Goal: Task Accomplishment & Management: Use online tool/utility

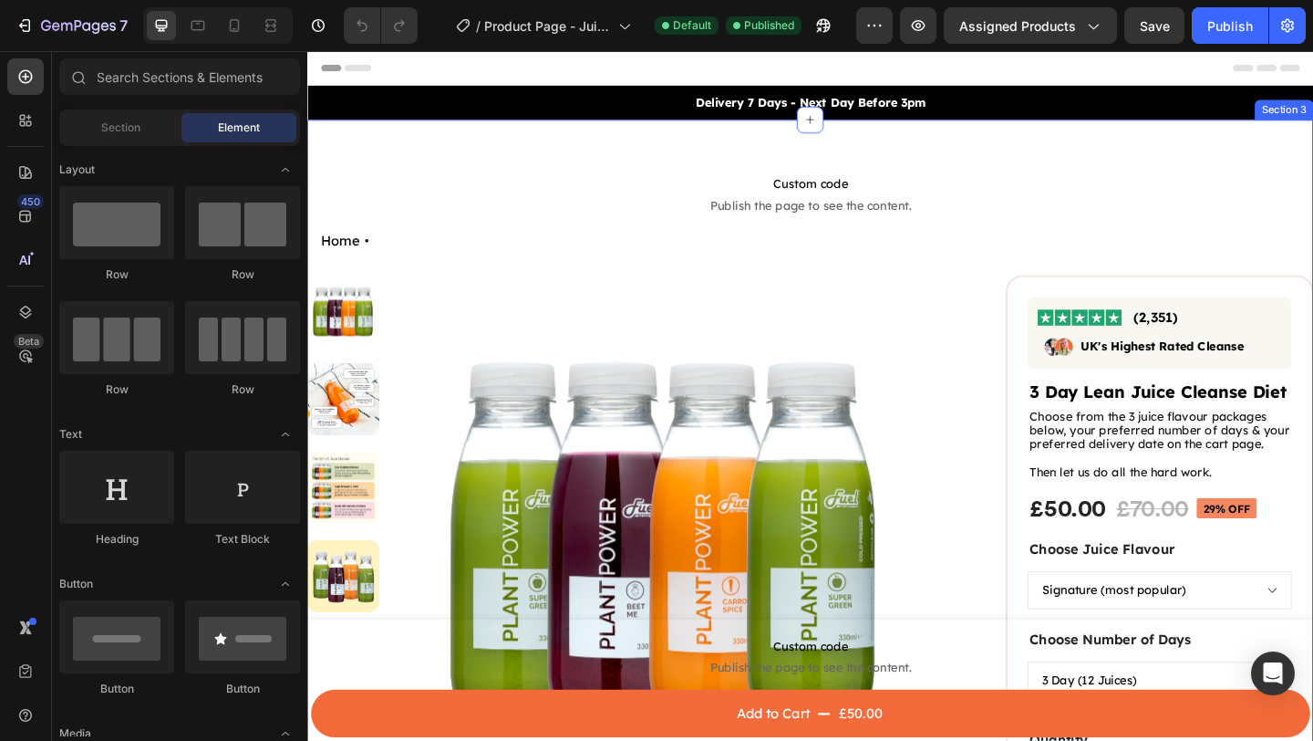
click at [784, 109] on p "Delivery 7 Days - Next Day Before 3pm" at bounding box center [854, 107] width 1091 height 19
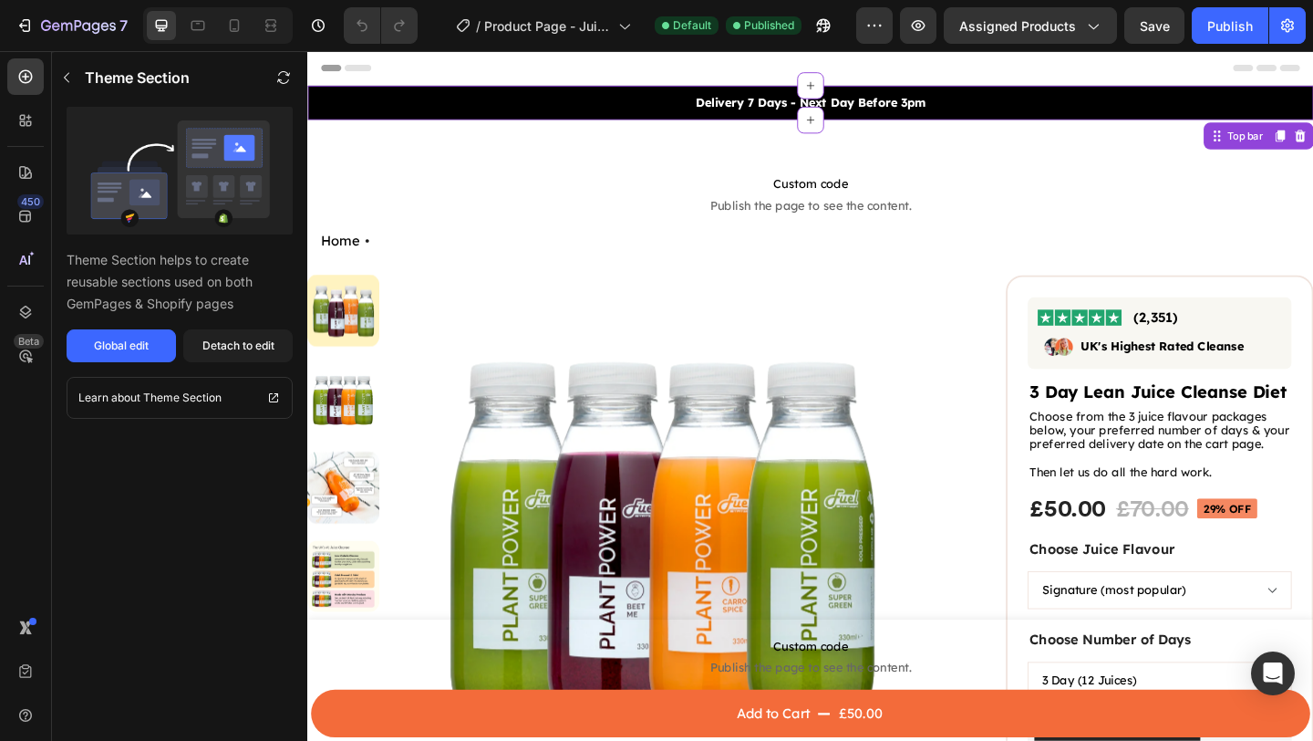
click at [878, 109] on p "Delivery 7 Days - Next Day Before 3pm" at bounding box center [854, 107] width 1091 height 19
click at [1032, 104] on p "Delivery 7 Days - Next Day Before 3pm" at bounding box center [854, 107] width 1091 height 19
click at [226, 352] on div "Detach to edit" at bounding box center [238, 345] width 72 height 16
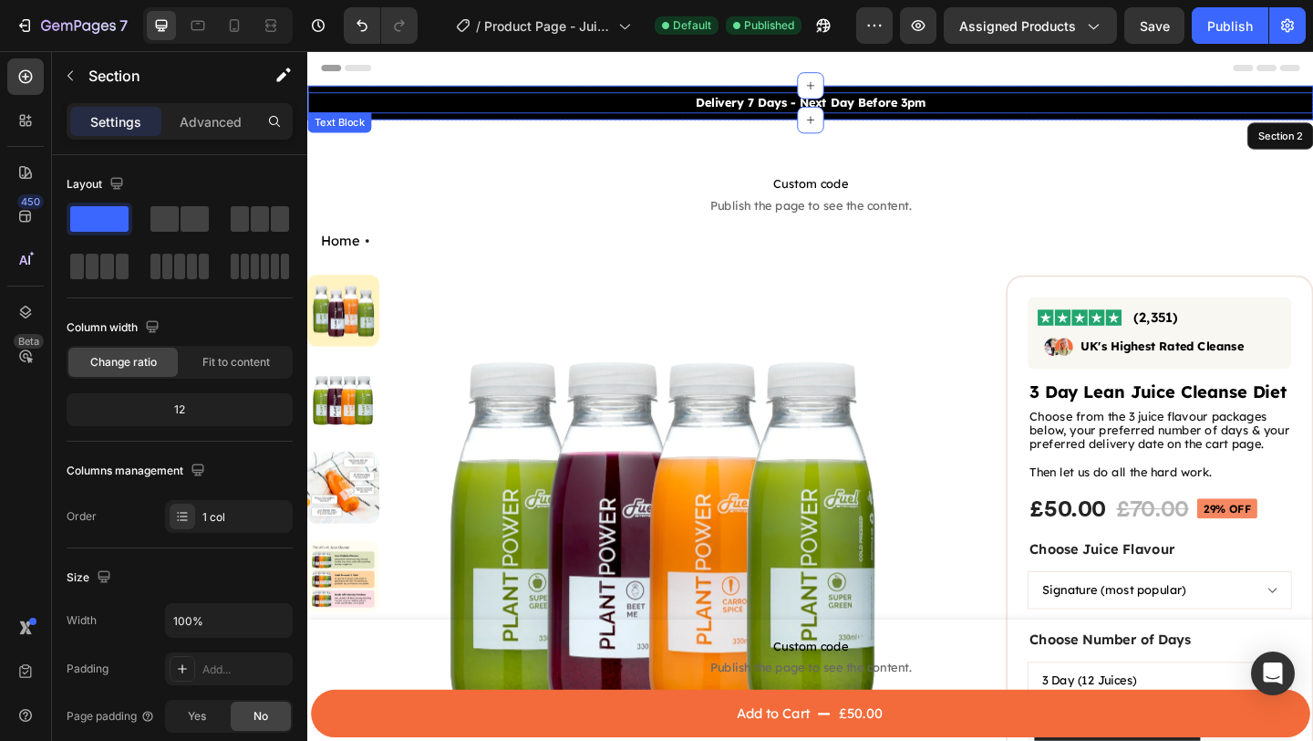
click at [1002, 102] on p "Delivery 7 Days - Next Day Before 3pm" at bounding box center [854, 107] width 1091 height 19
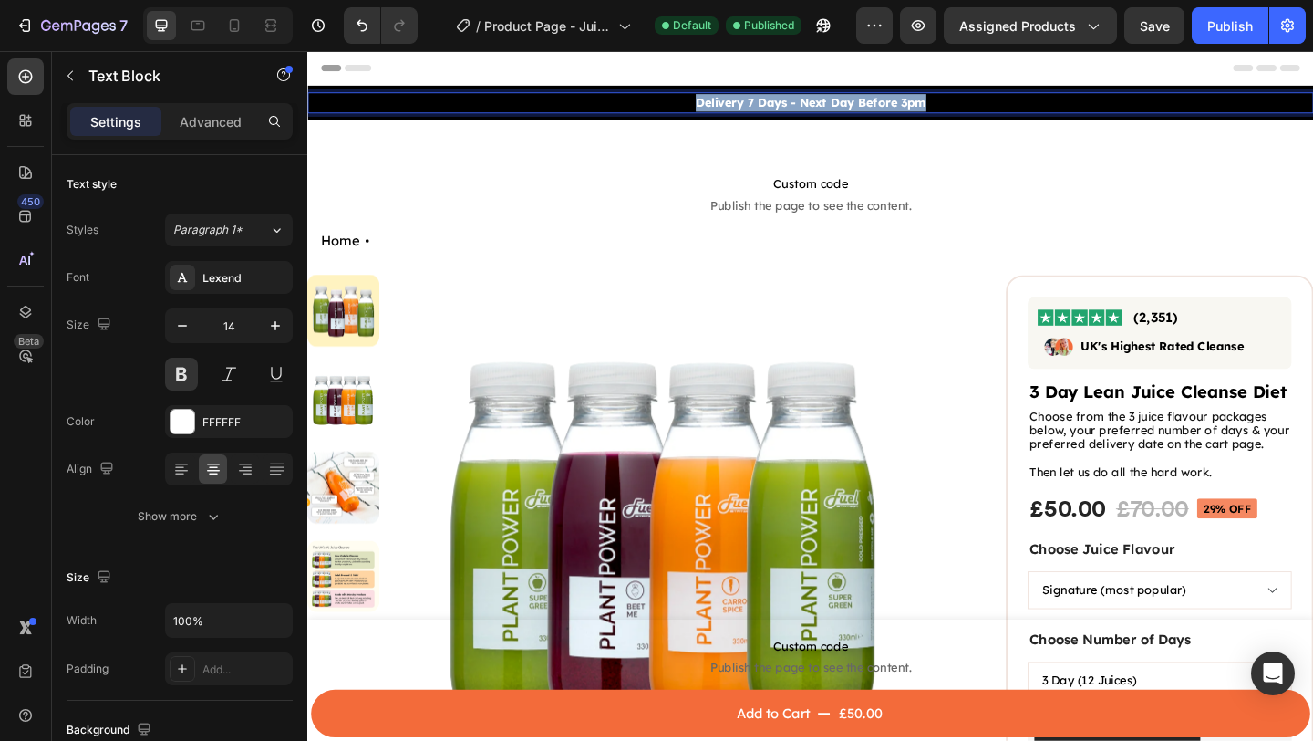
click at [1002, 102] on p "Delivery 7 Days - Next Day Before 3pm" at bounding box center [854, 107] width 1091 height 19
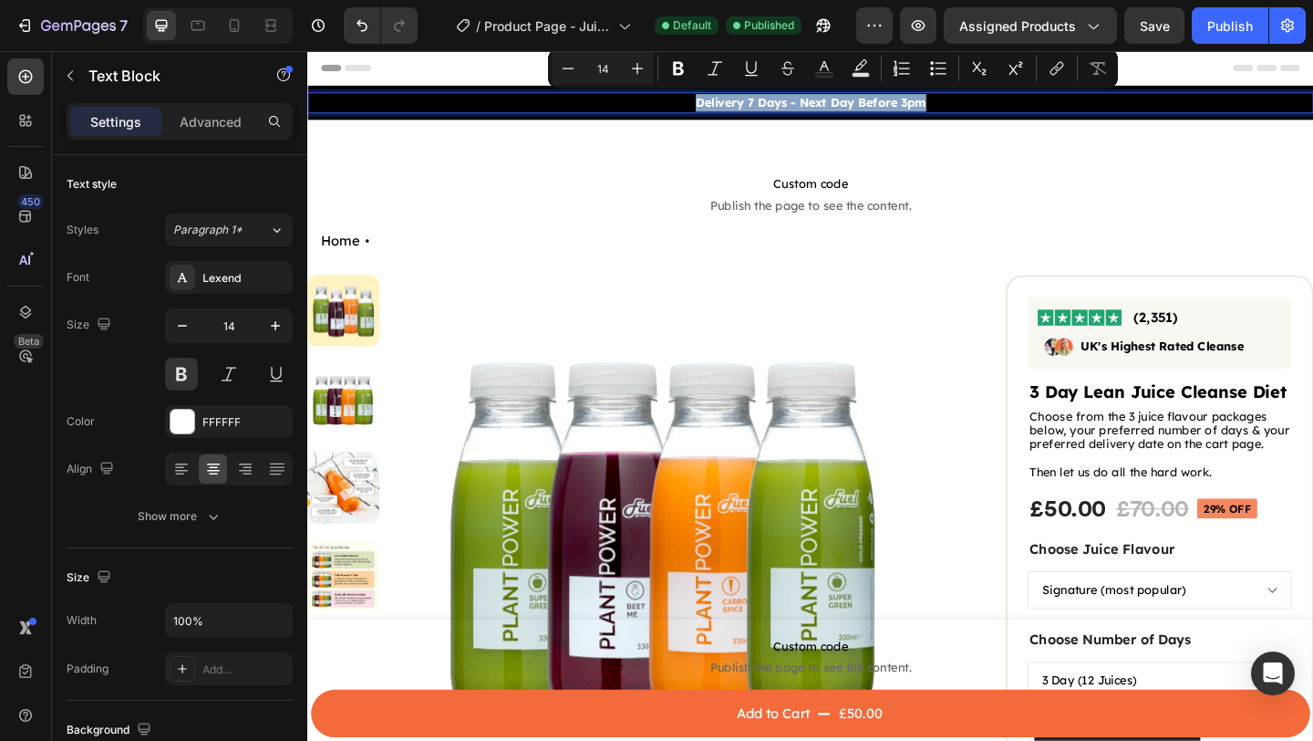
click at [1009, 113] on p "Delivery 7 Days - Next Day Before 3pm" at bounding box center [854, 107] width 1091 height 19
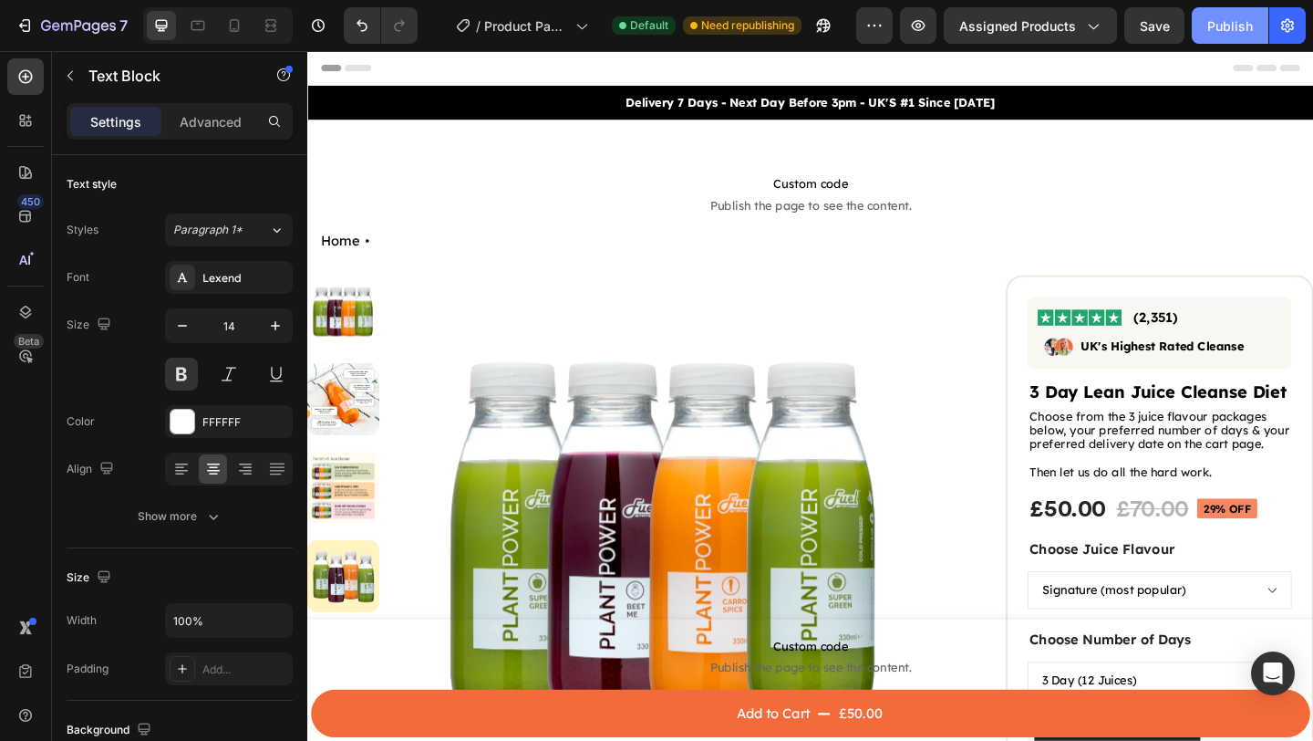
click at [1239, 30] on div "Publish" at bounding box center [1231, 25] width 46 height 19
click at [1242, 27] on div "Publish" at bounding box center [1231, 25] width 46 height 19
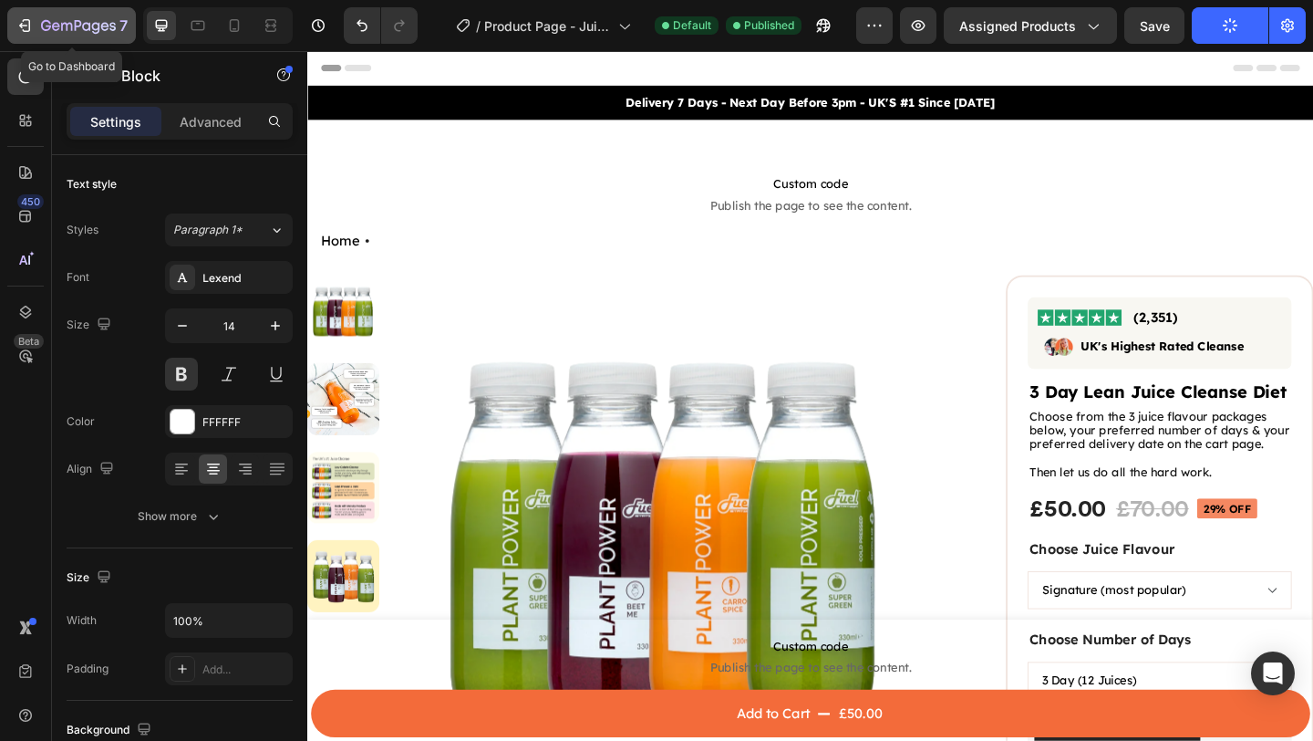
click at [36, 29] on div "7" at bounding box center [72, 26] width 112 height 22
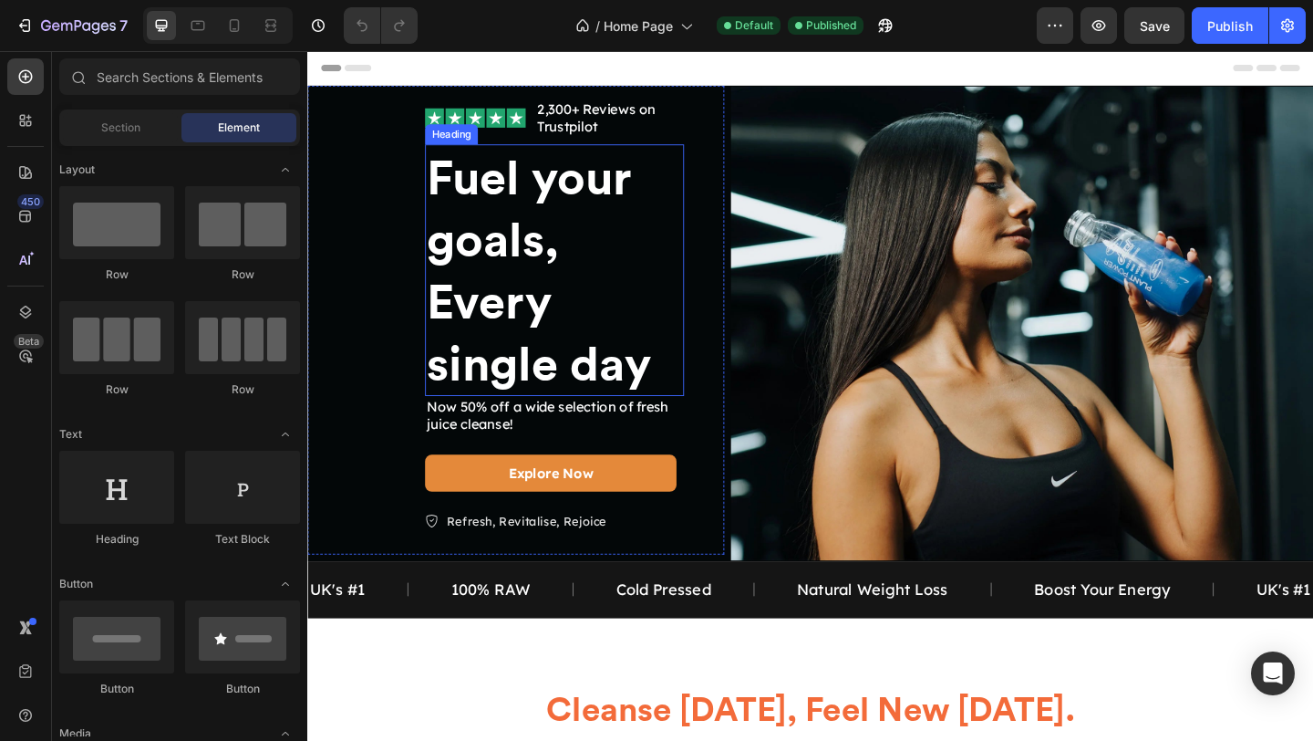
click at [504, 373] on h2 "Fuel your goals, Every single day" at bounding box center [576, 289] width 282 height 274
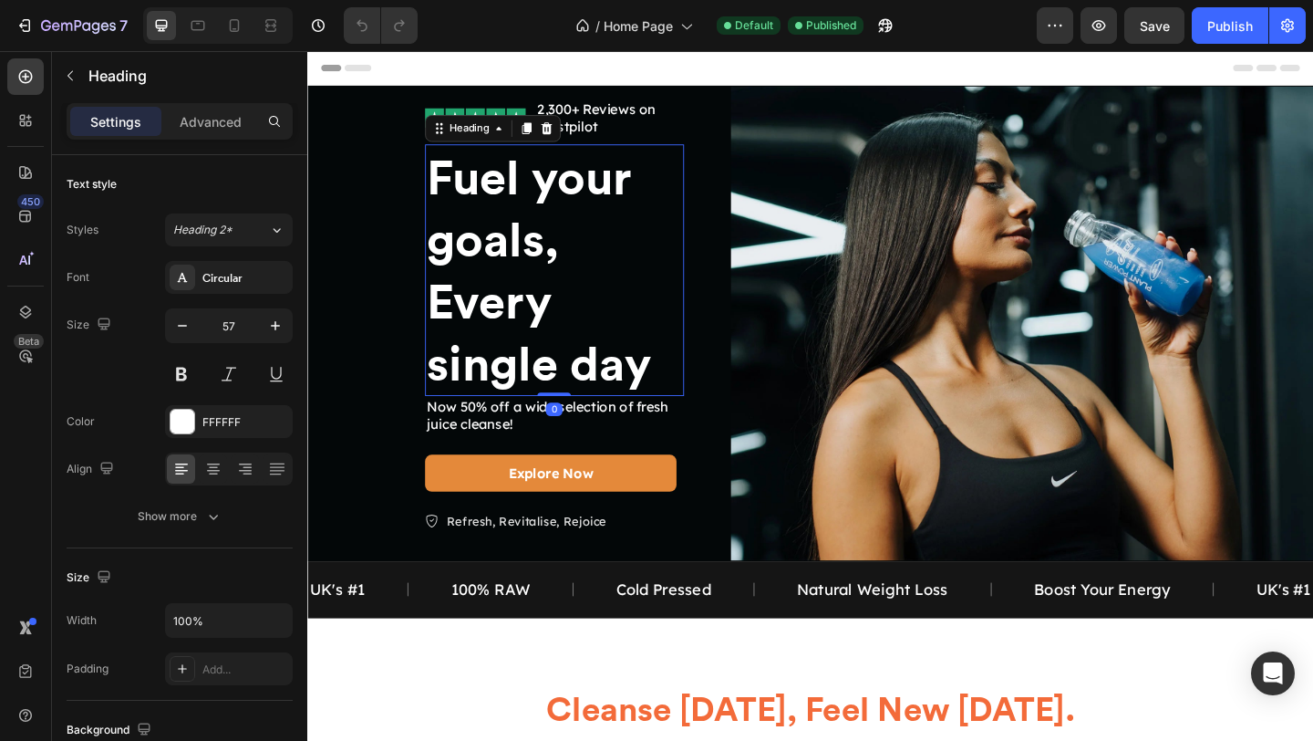
click at [671, 348] on h2 "Fuel your goals, Every single day" at bounding box center [576, 289] width 282 height 274
click at [687, 389] on p "Fuel your goals, Every single day" at bounding box center [576, 289] width 278 height 270
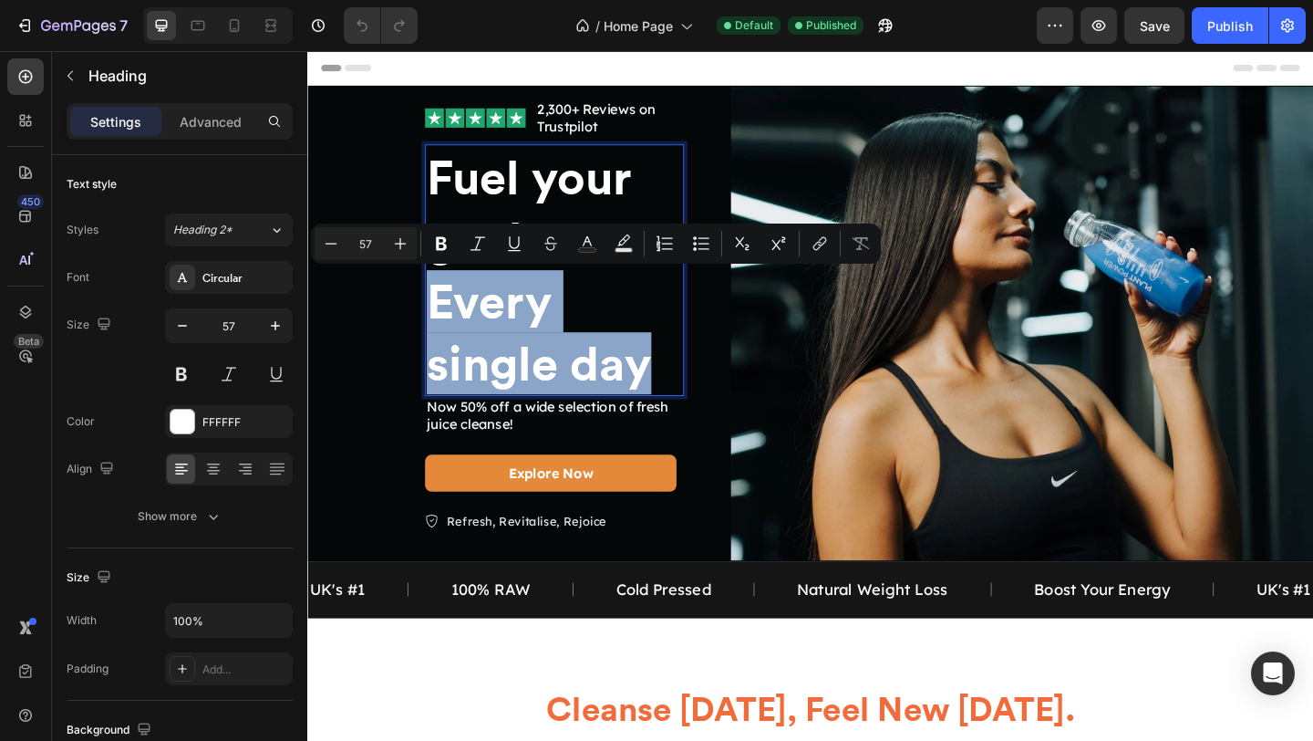
drag, startPoint x: 685, startPoint y: 394, endPoint x: 442, endPoint y: 337, distance: 249.3
click at [442, 337] on p "Fuel your goals, Every single day" at bounding box center [576, 289] width 278 height 270
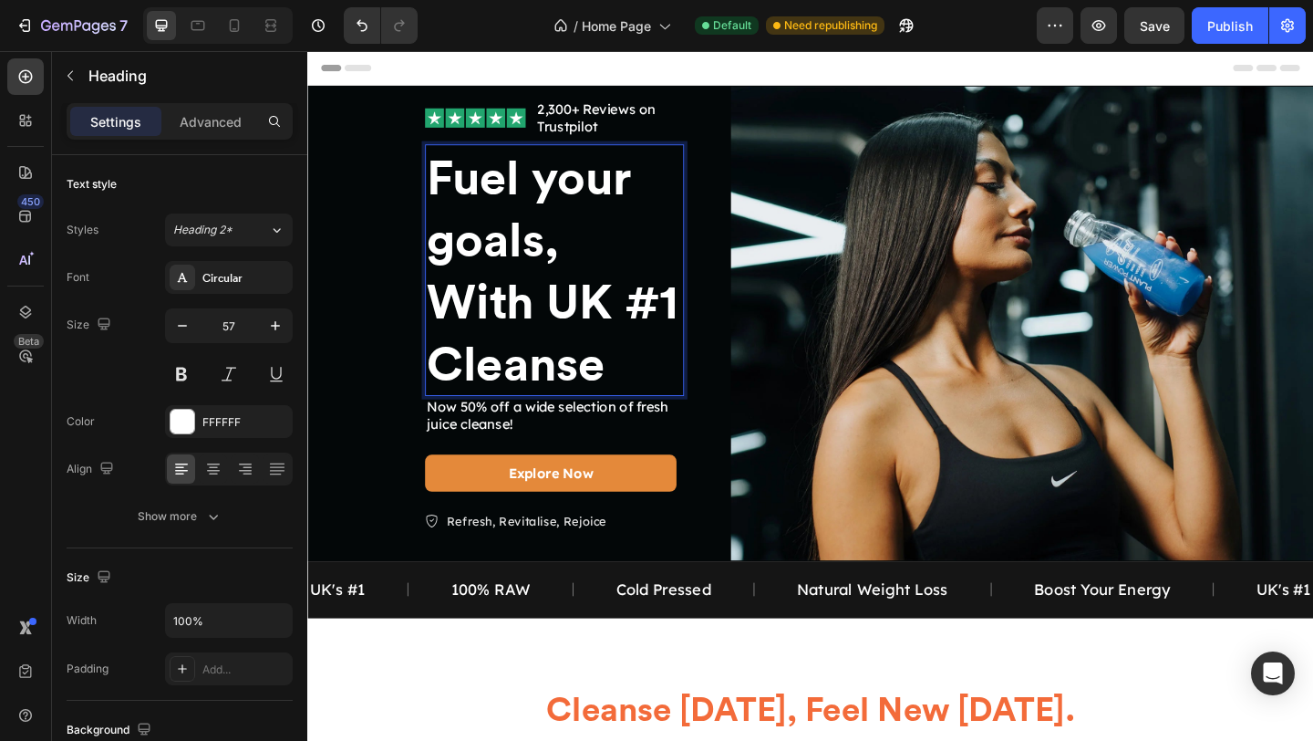
click at [577, 183] on p "Fuel your goals, With UK #1 Cleanse" at bounding box center [576, 289] width 278 height 270
click at [468, 266] on p "Fuel Your goals, With UK #1 Cleanse" at bounding box center [576, 289] width 278 height 270
click at [589, 114] on link "2,300+ Reviews on Trustpilot" at bounding box center [621, 123] width 129 height 37
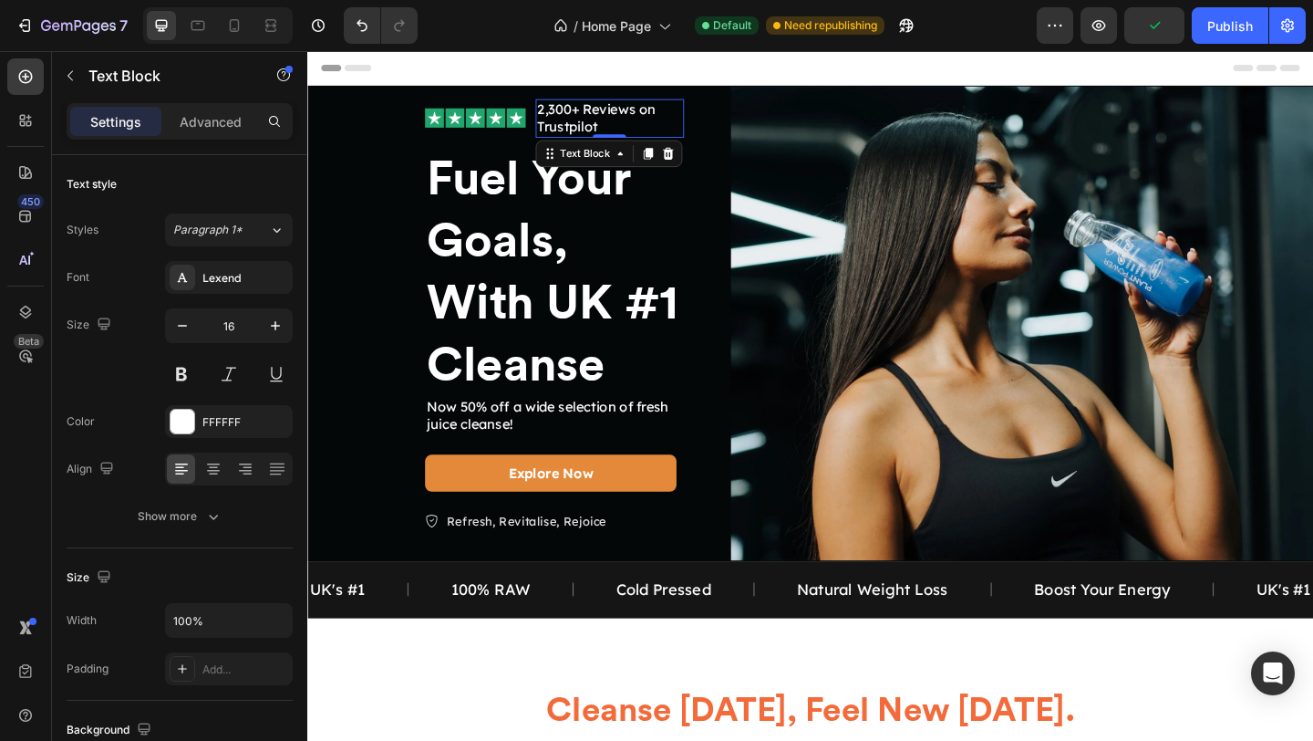
click at [587, 113] on link "2,300+ Reviews on Trustpilot" at bounding box center [621, 123] width 129 height 37
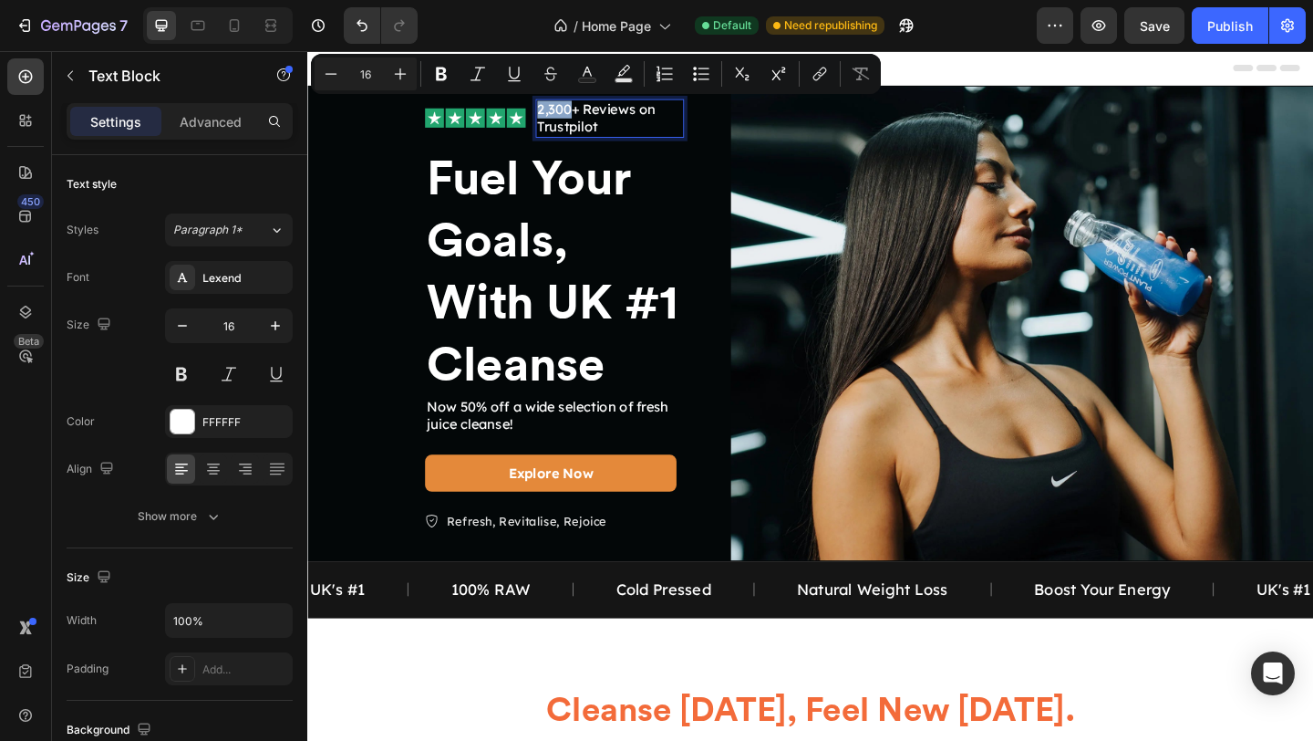
click at [592, 113] on link "2,300+ Reviews on Trustpilot" at bounding box center [621, 123] width 129 height 37
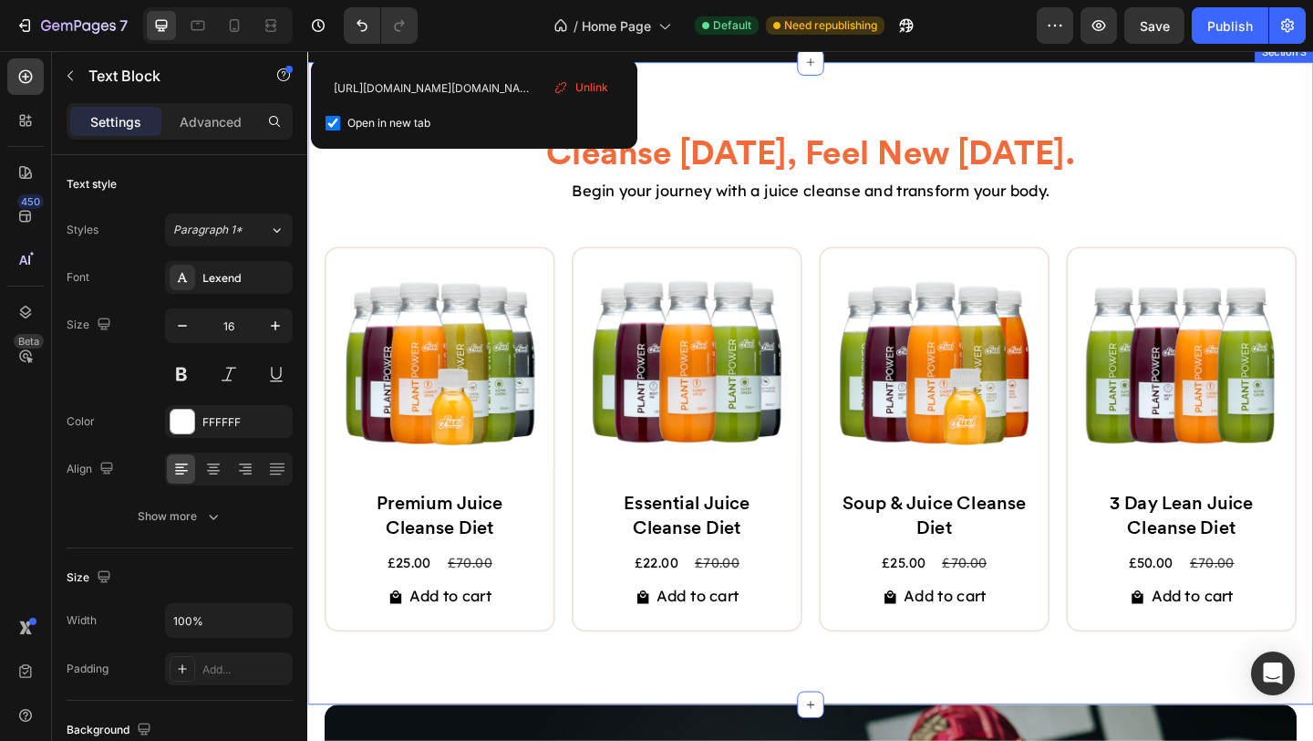
scroll to position [559, 0]
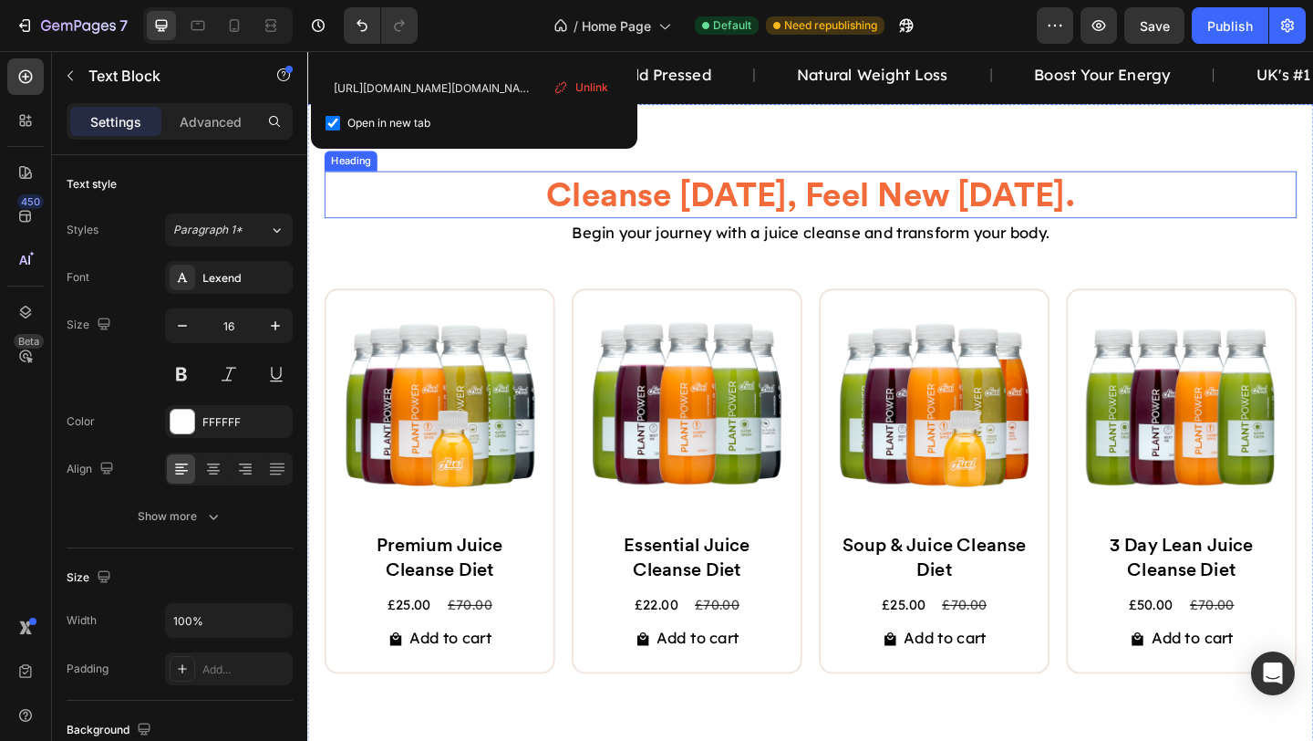
click at [928, 211] on h2 "cleanse [DATE], feel new [DATE]." at bounding box center [855, 207] width 1058 height 51
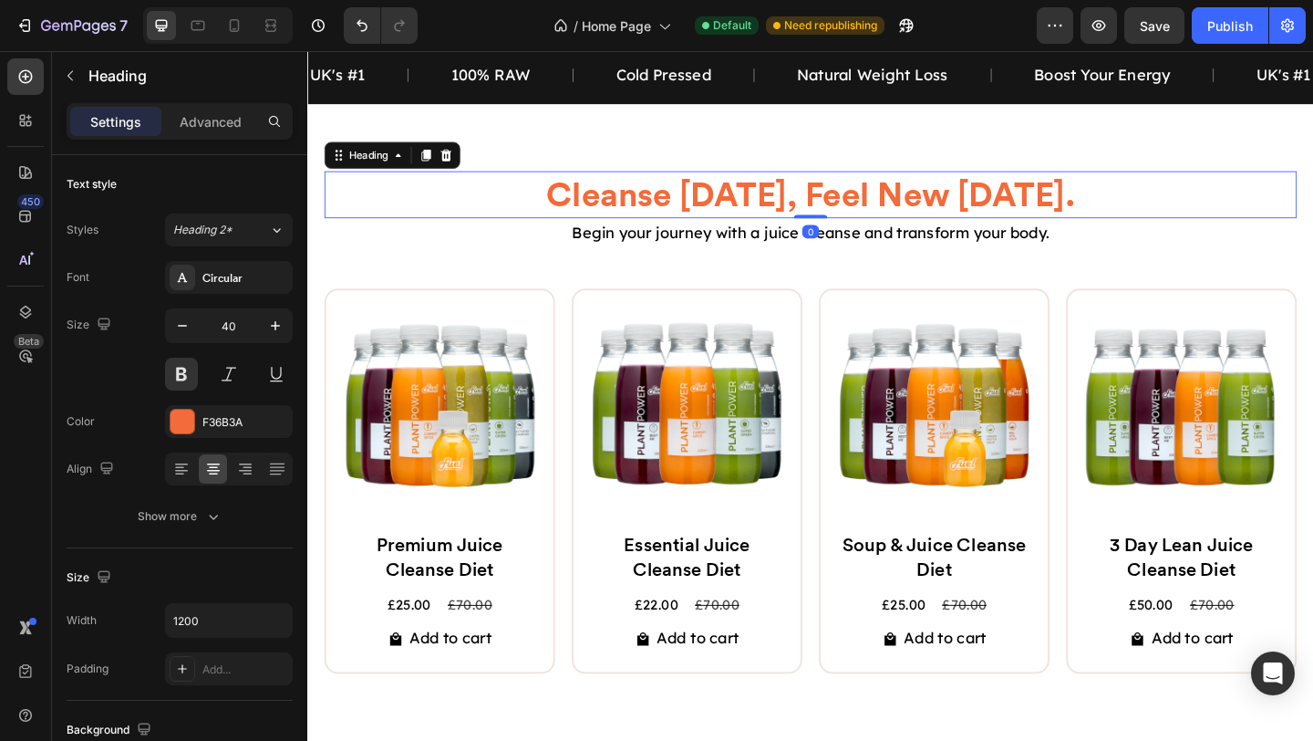
click at [928, 211] on h2 "cleanse [DATE], feel new [DATE]." at bounding box center [855, 207] width 1058 height 51
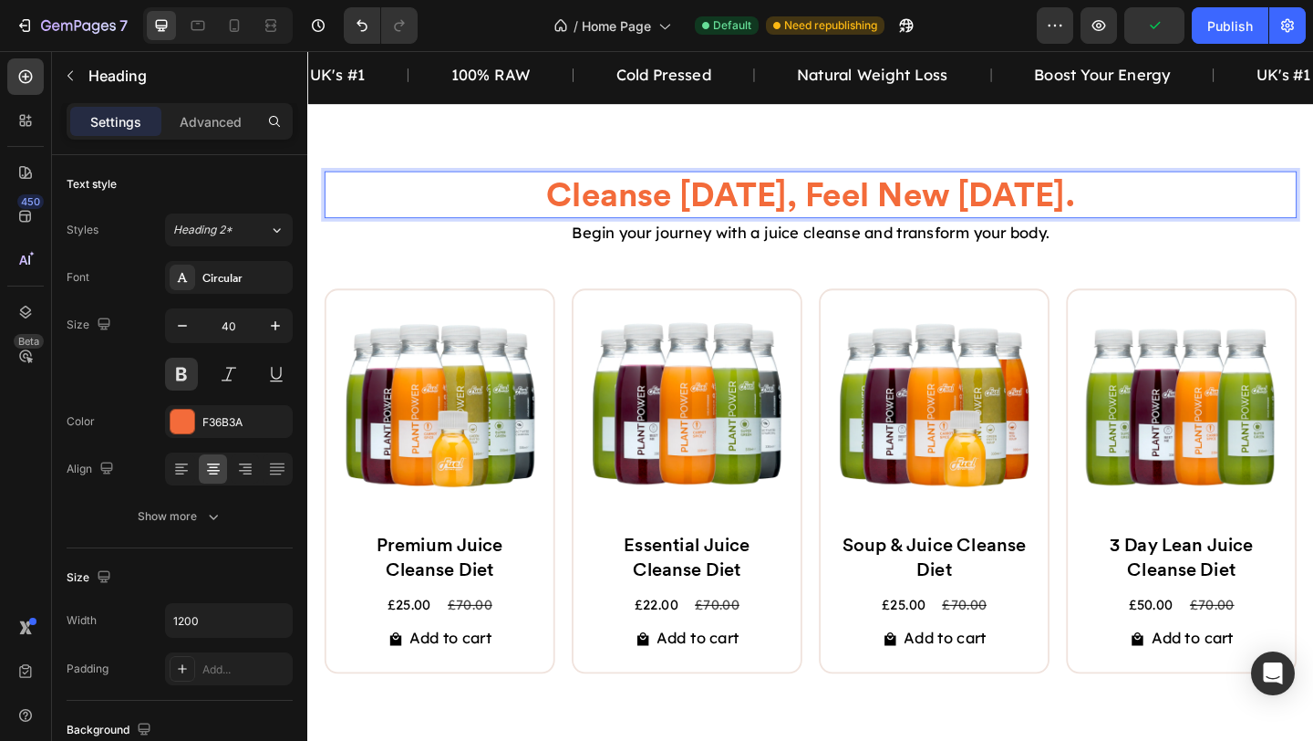
click at [966, 211] on p "cleanse [DATE], feel new [DATE]." at bounding box center [854, 206] width 1054 height 47
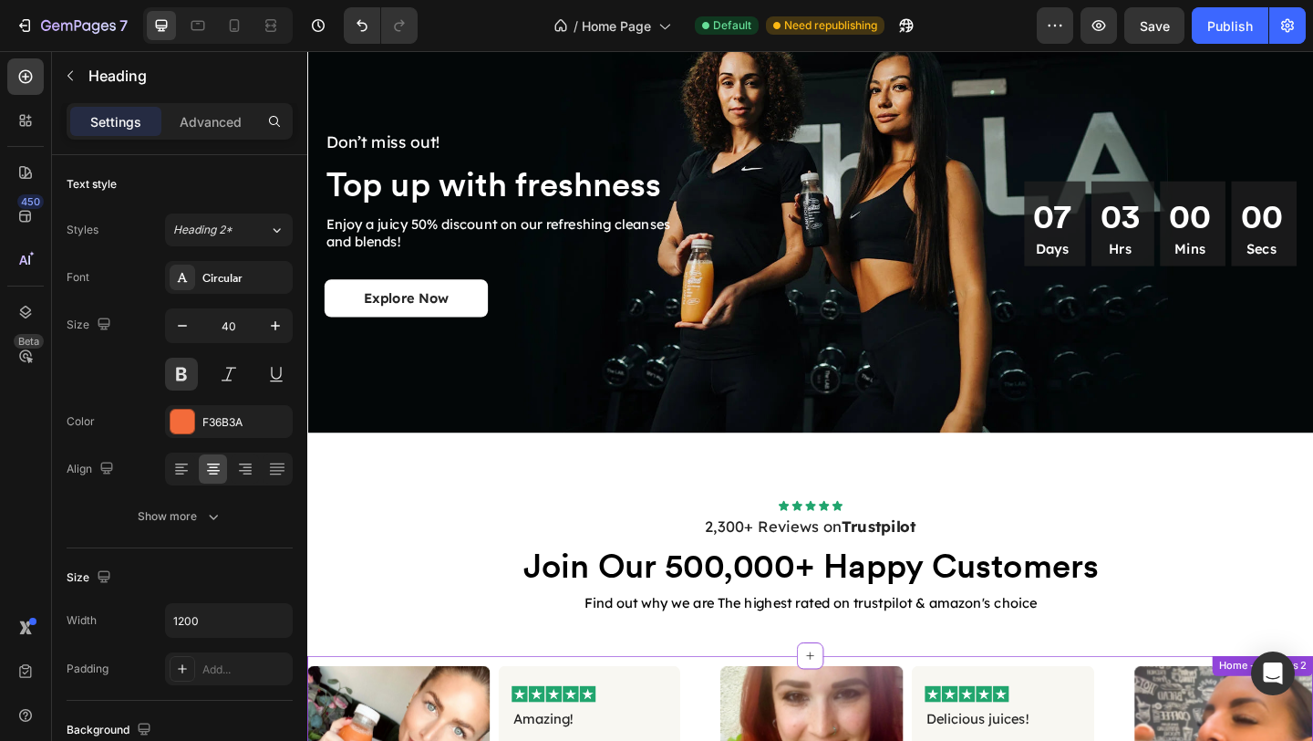
scroll to position [2402, 0]
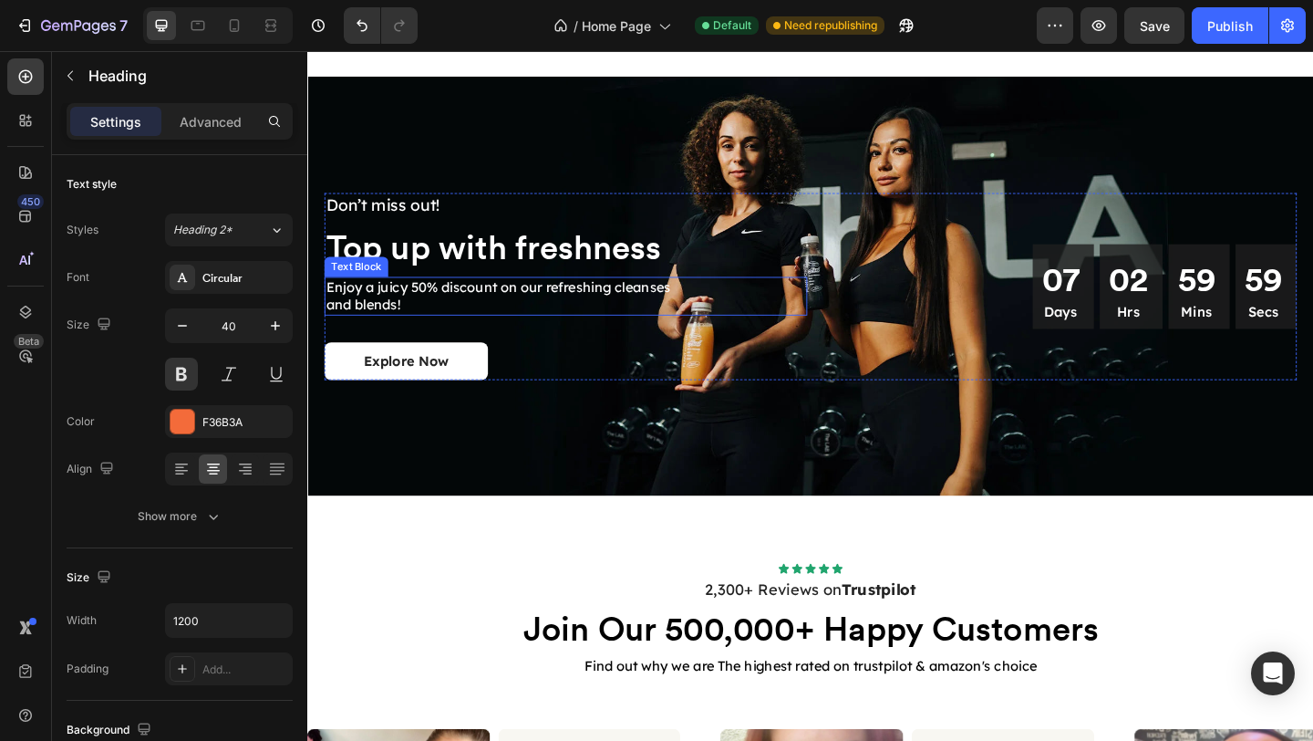
click at [479, 311] on p "Enjoy a juicy 50% discount on our refreshing cleanses and blends!" at bounding box center [516, 317] width 379 height 38
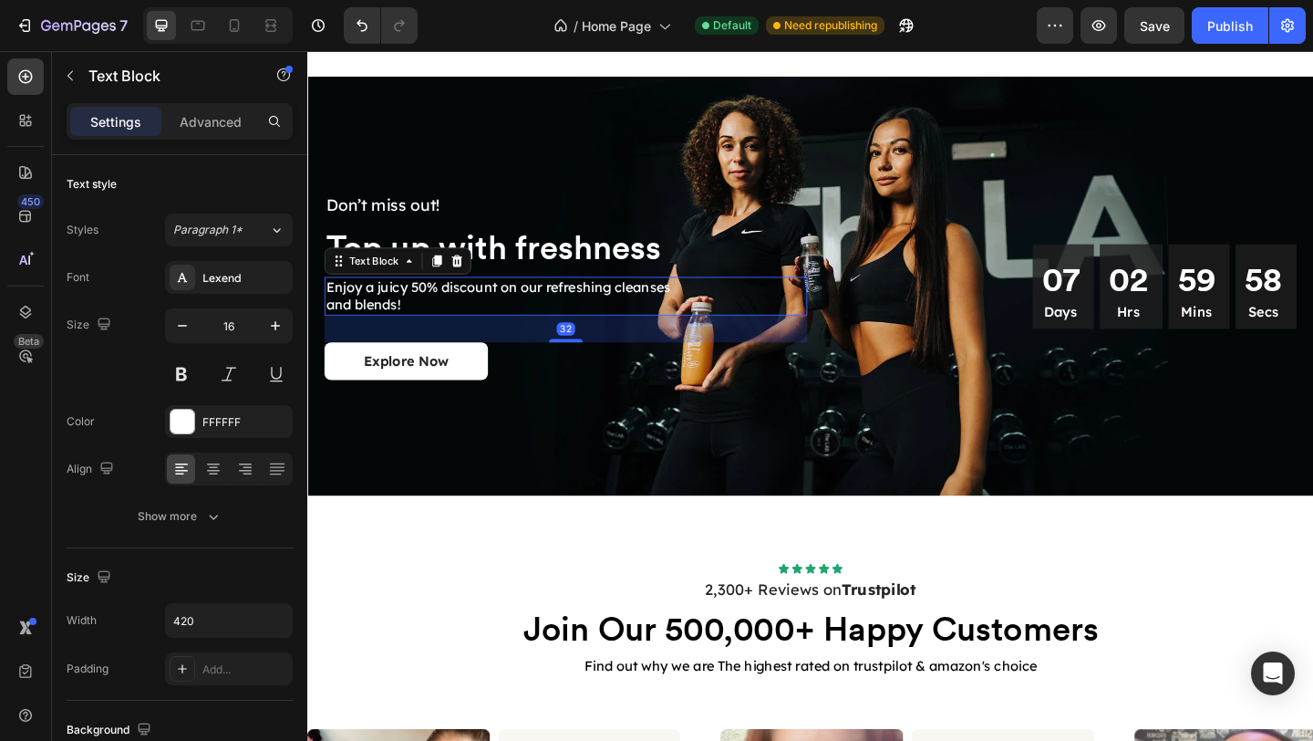
click at [431, 320] on p "Enjoy a juicy 50% discount on our refreshing cleanses and blends!" at bounding box center [516, 317] width 379 height 38
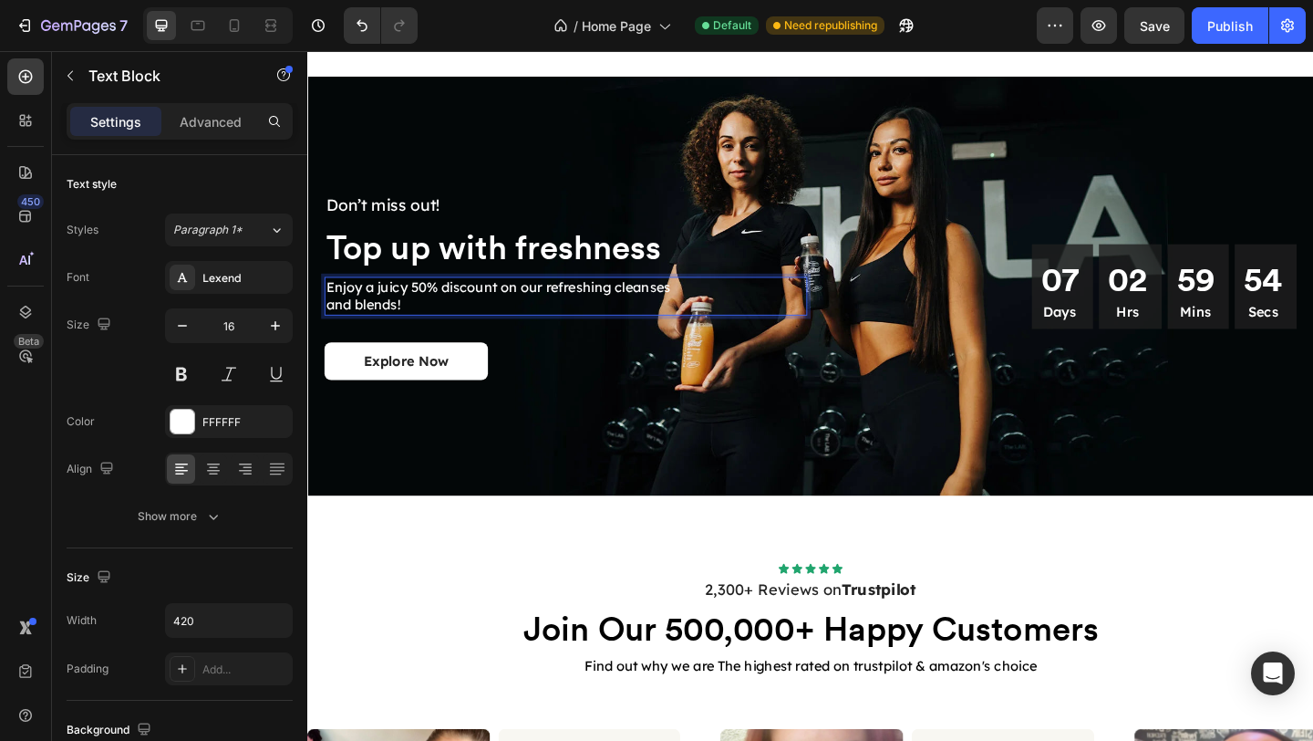
click at [514, 320] on p "Enjoy a juicy 50% discount on our refreshing cleanses and blends!" at bounding box center [516, 317] width 379 height 38
click at [511, 316] on p "Enjoy a juicy 50% discount on our refreshing cleanses and blends!" at bounding box center [516, 317] width 379 height 38
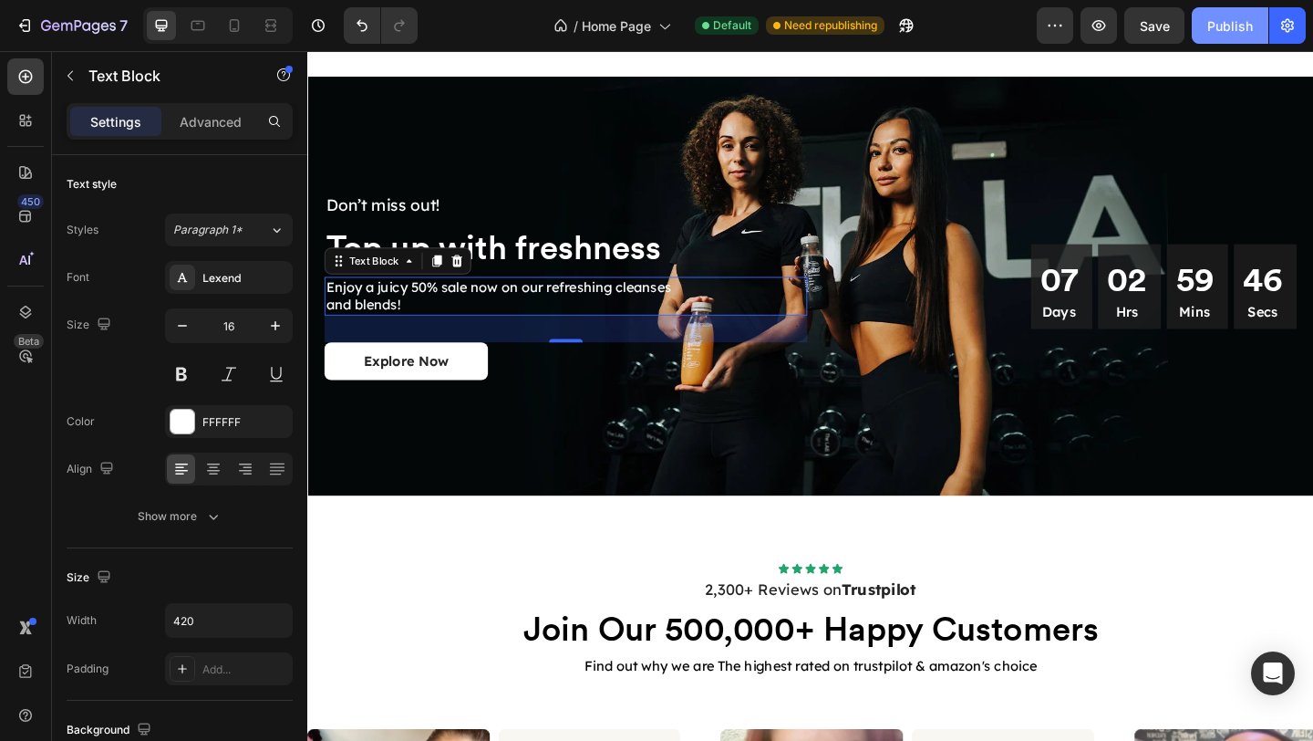
click at [1248, 30] on div "Publish" at bounding box center [1231, 25] width 46 height 19
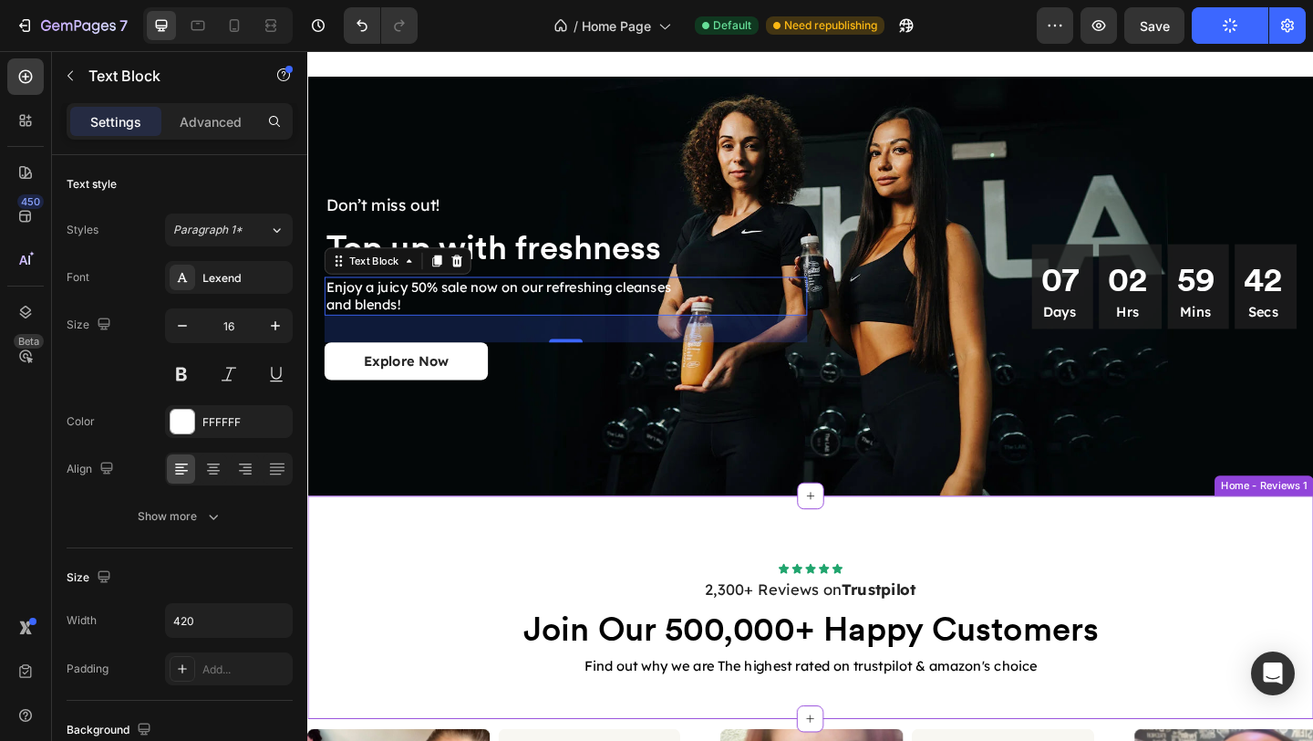
click at [763, 632] on p "2,300+ Reviews on Trustpilot" at bounding box center [854, 636] width 1091 height 21
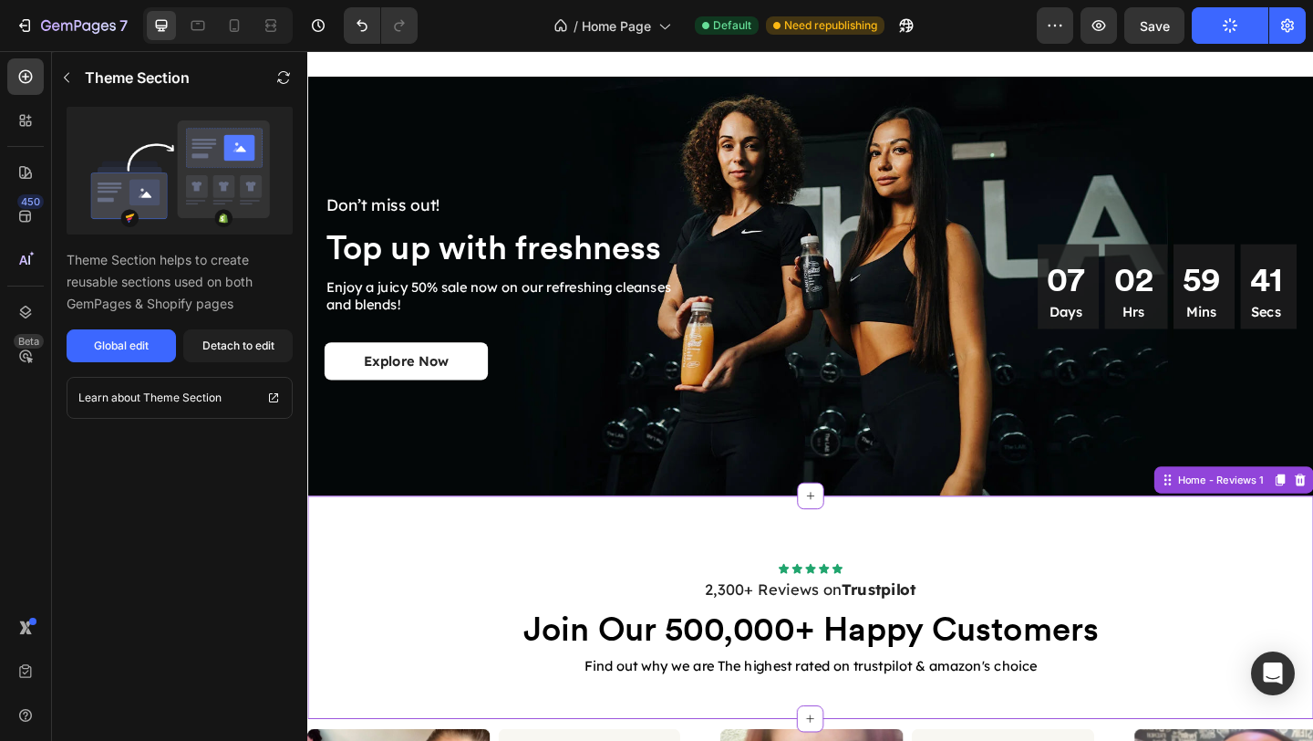
click at [767, 633] on p "2,300+ Reviews on Trustpilot" at bounding box center [854, 636] width 1091 height 21
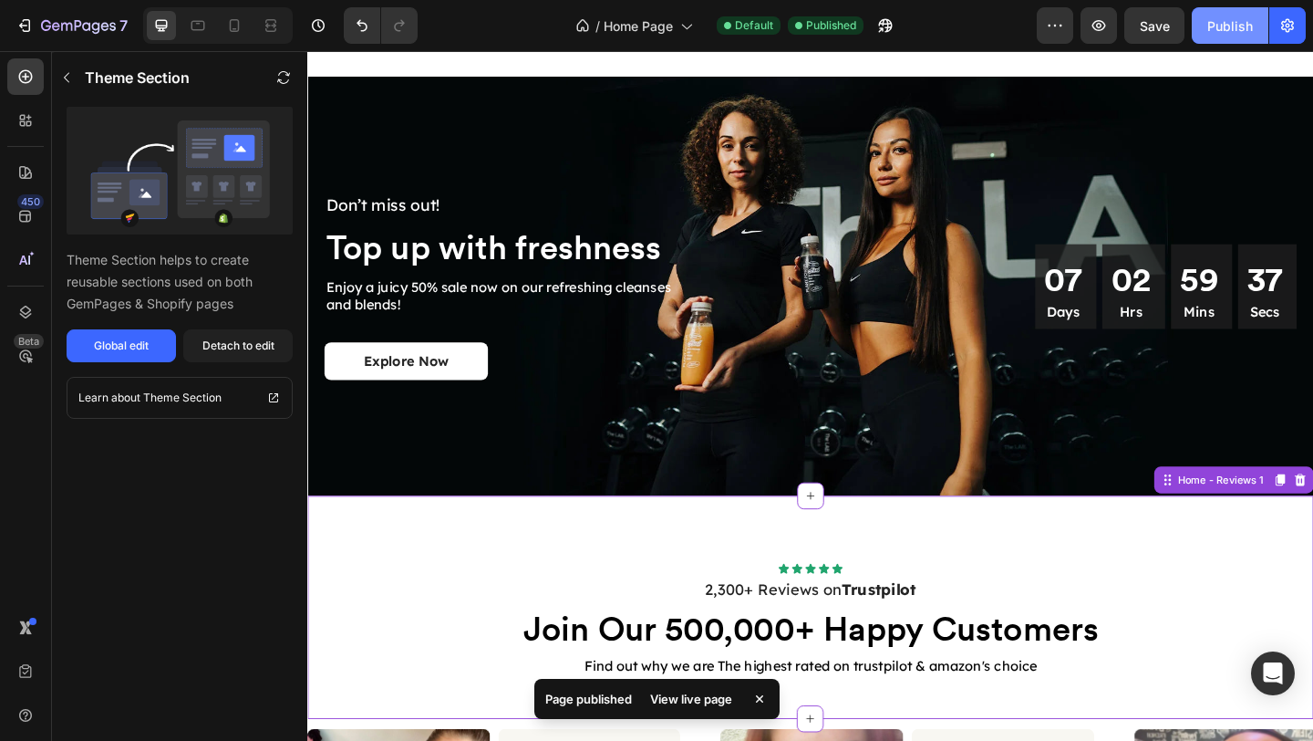
click at [1220, 39] on button "Publish" at bounding box center [1230, 25] width 77 height 36
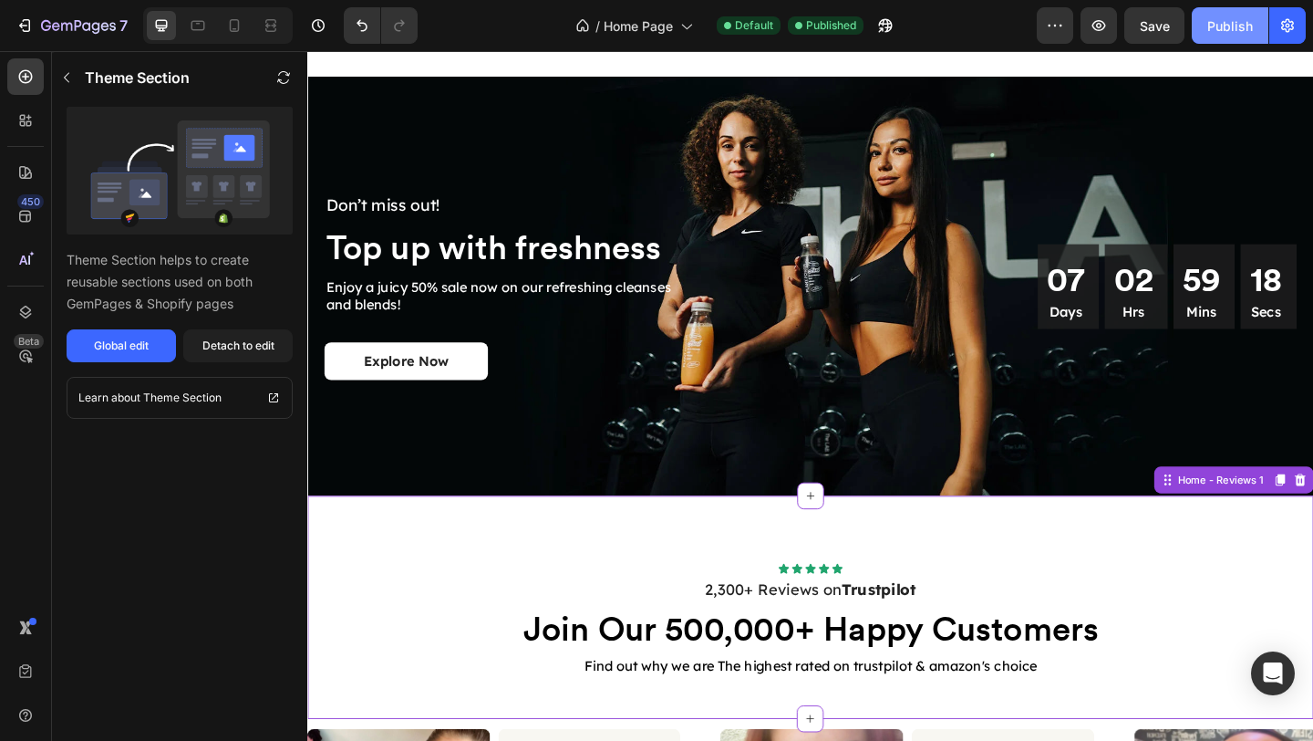
click at [1246, 26] on div "Publish" at bounding box center [1231, 25] width 46 height 19
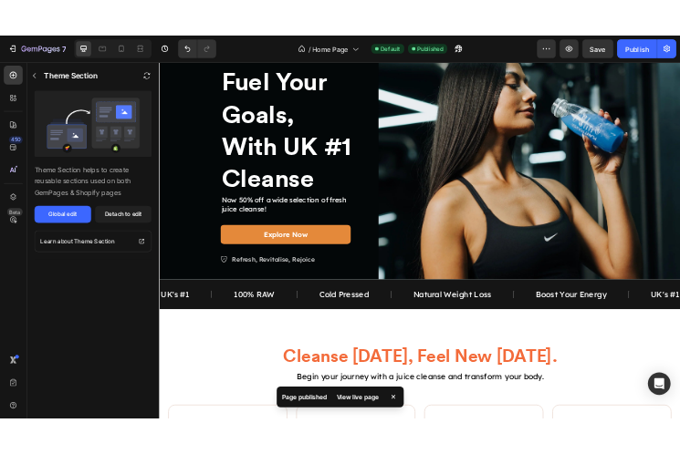
scroll to position [0, 0]
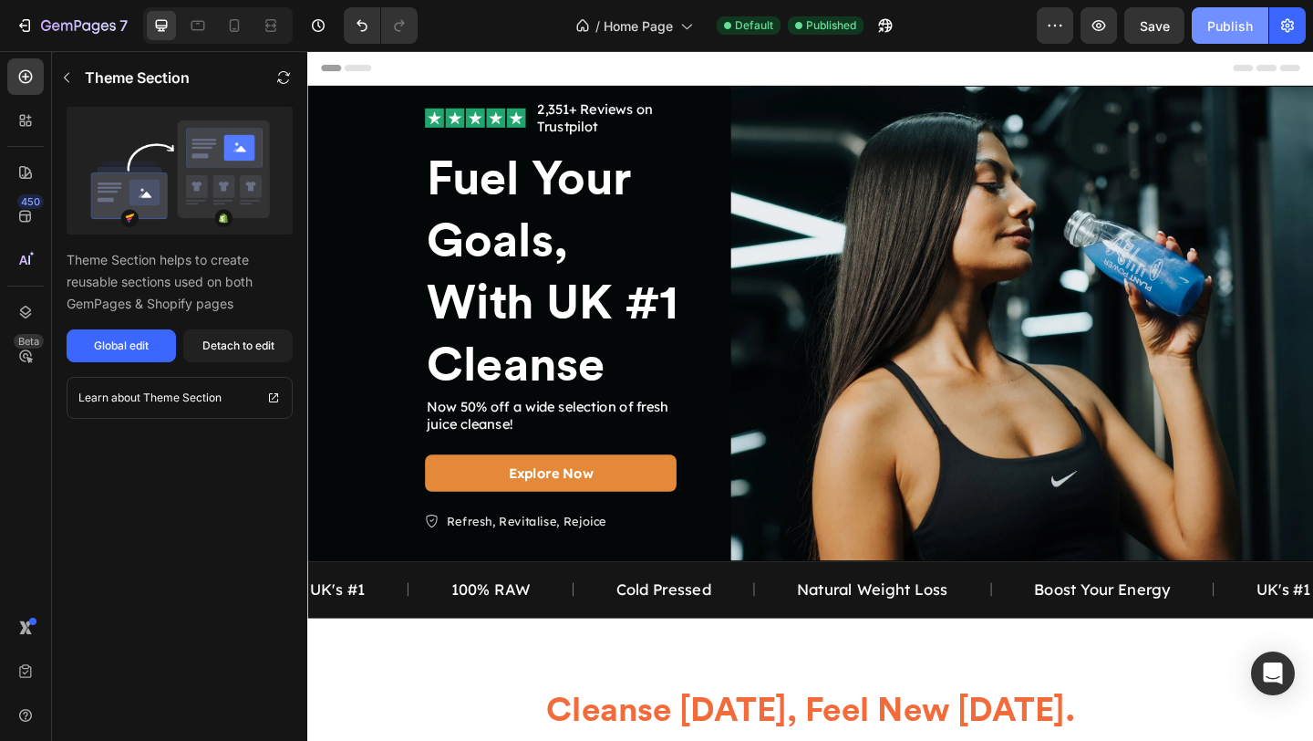
click at [1219, 31] on div "Publish" at bounding box center [1231, 25] width 46 height 19
click at [1244, 21] on div "Publish" at bounding box center [1231, 25] width 46 height 19
